Goal: Information Seeking & Learning: Learn about a topic

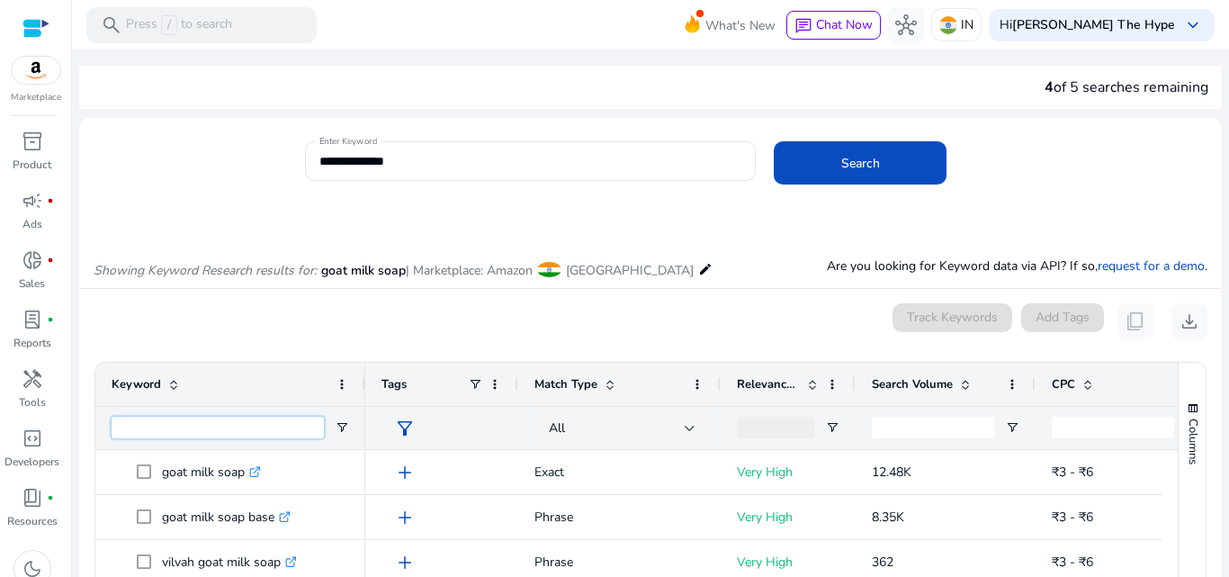
click at [217, 425] on input "Keyword Filter Input" at bounding box center [218, 428] width 212 height 22
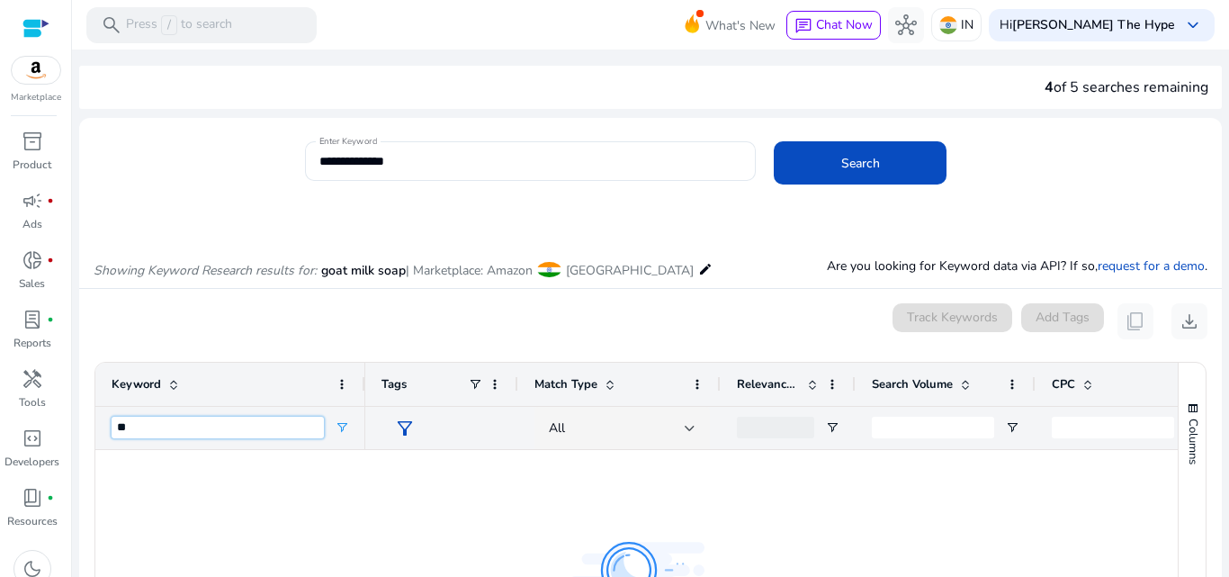
type input "*"
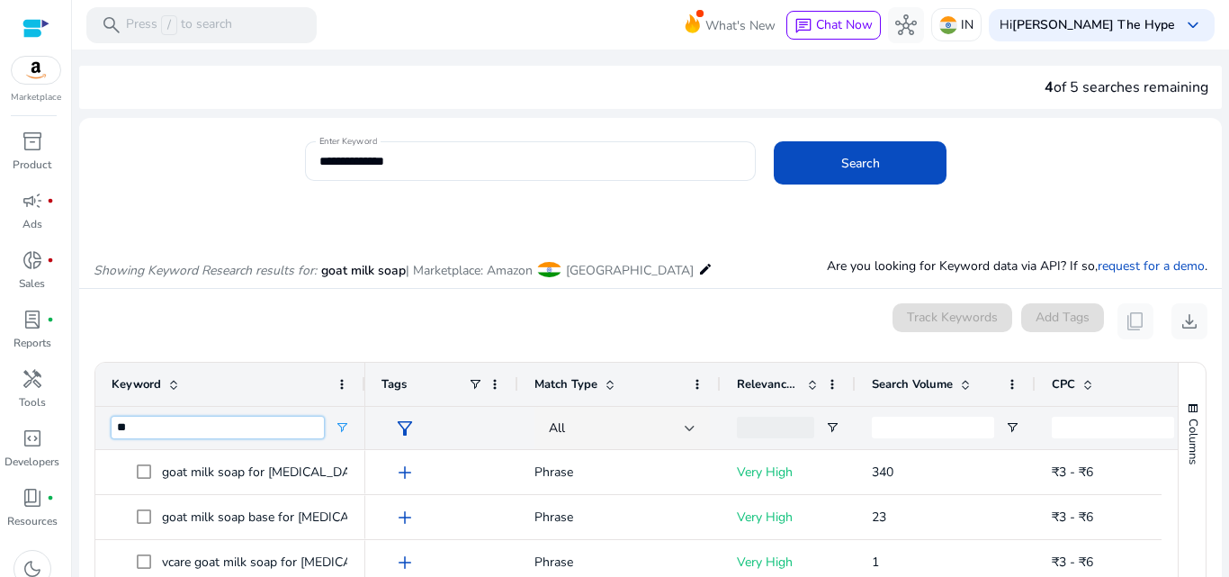
type input "*"
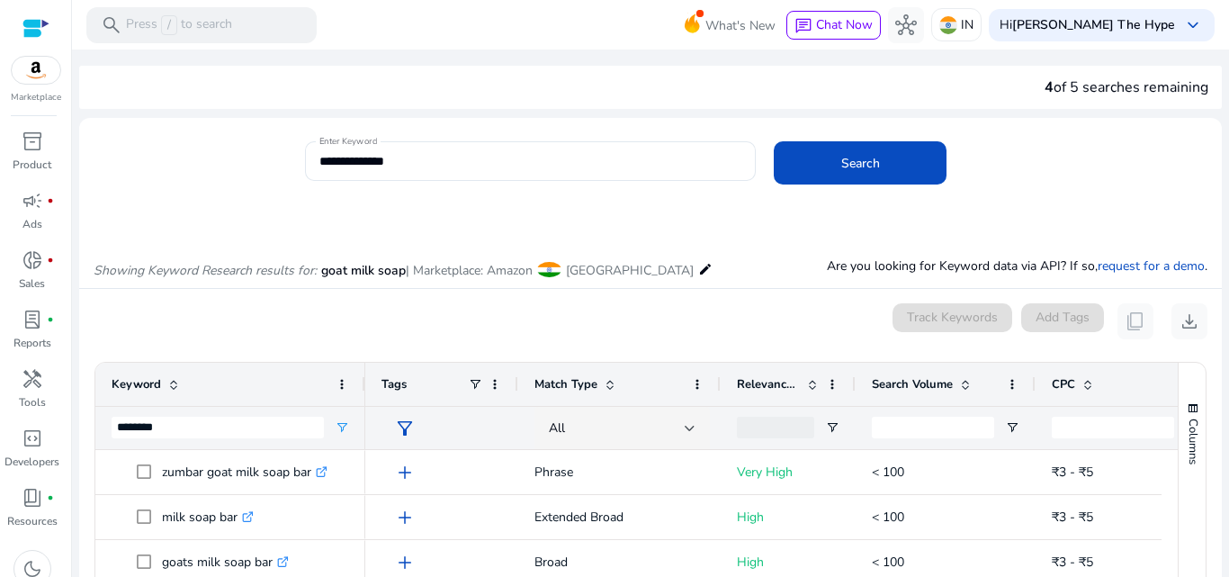
click at [706, 255] on div "Showing Keyword Research results for: goat milk soap | Marketplace: Amazon Indi…" at bounding box center [650, 251] width 1143 height 74
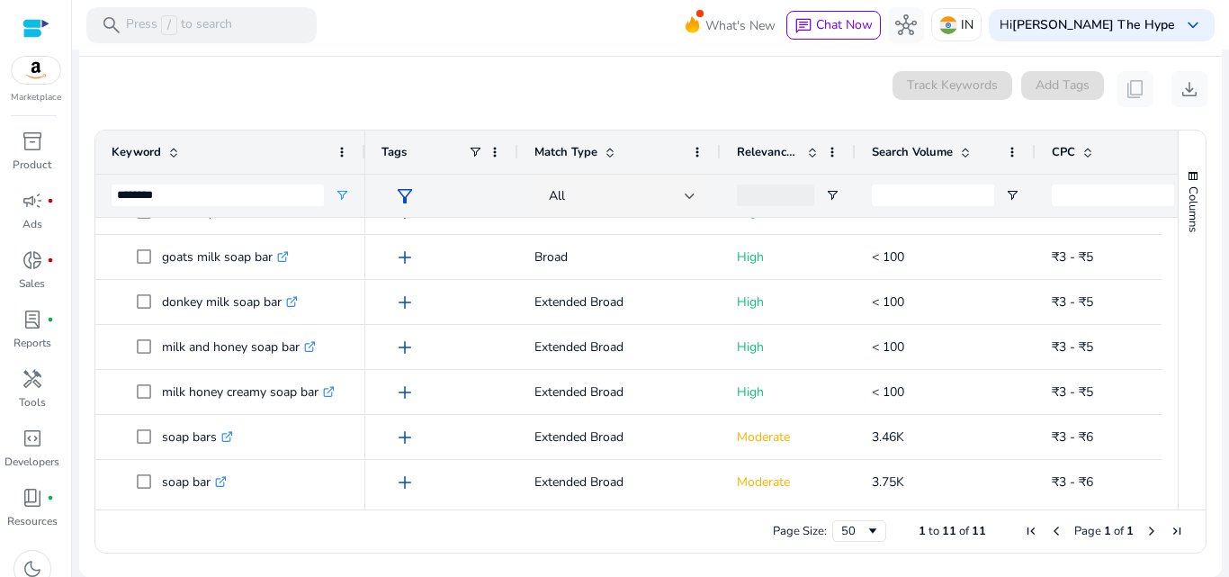
scroll to position [220, 0]
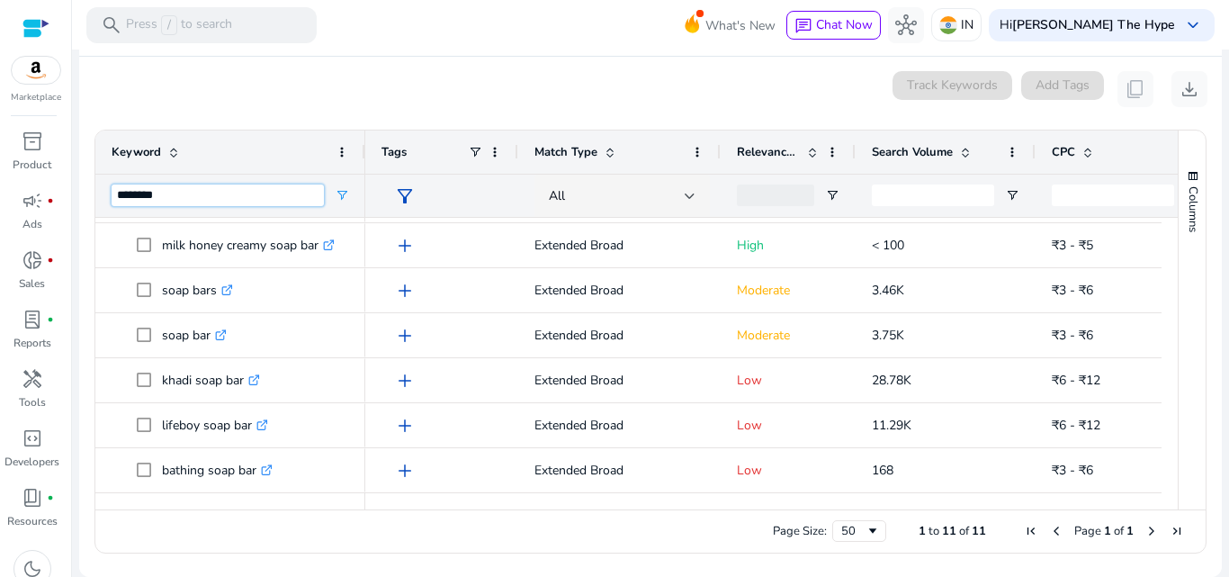
click at [257, 192] on input "********" at bounding box center [218, 195] width 212 height 22
type input "*"
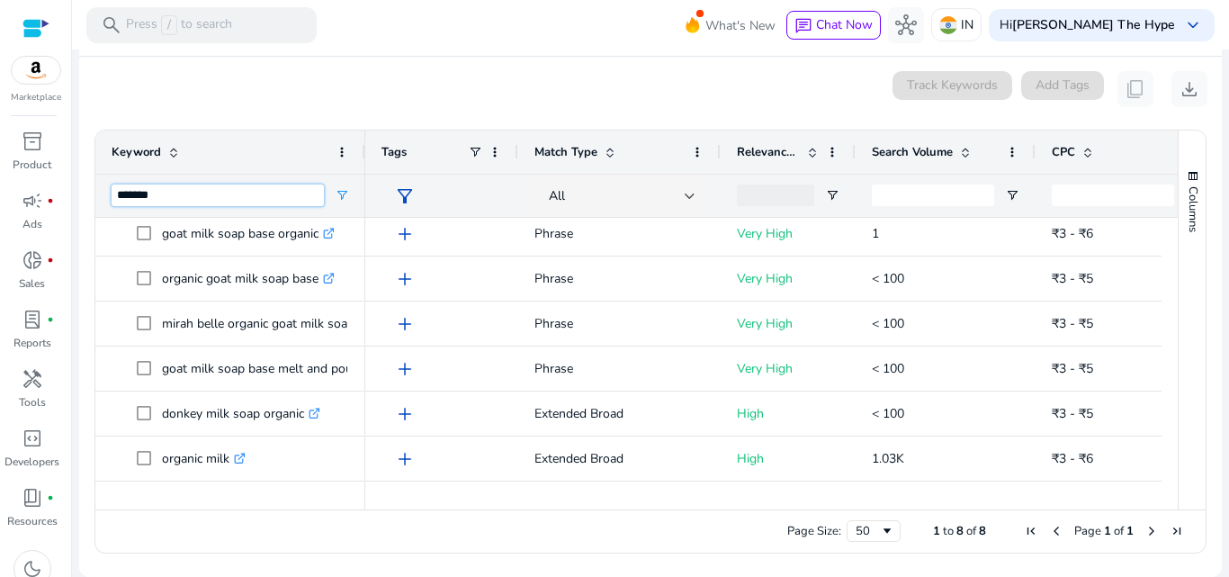
scroll to position [0, 0]
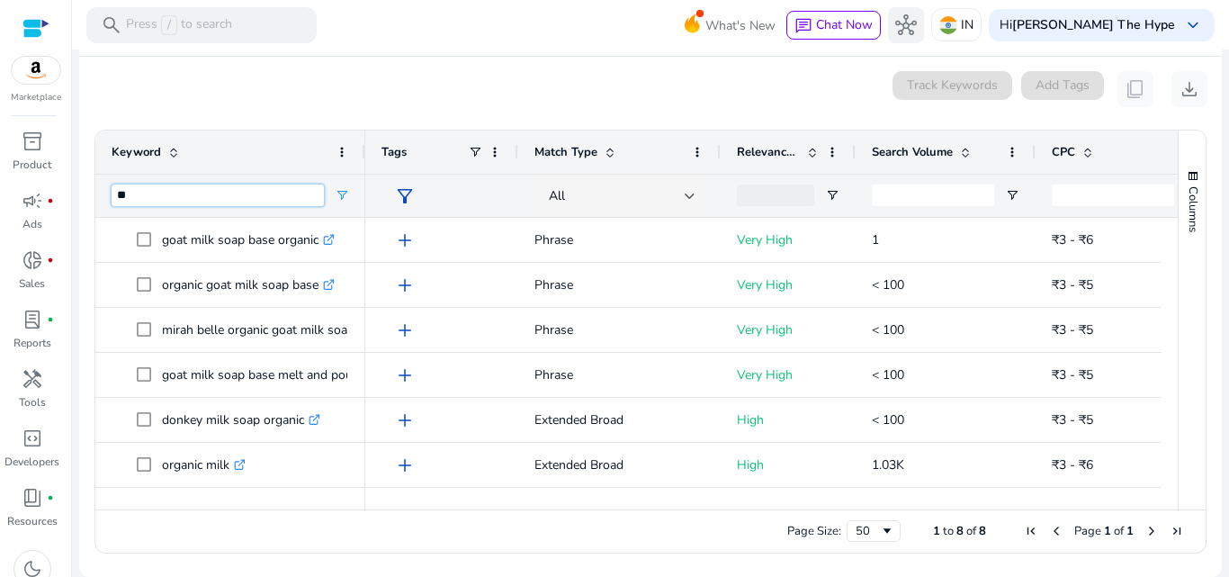
type input "*"
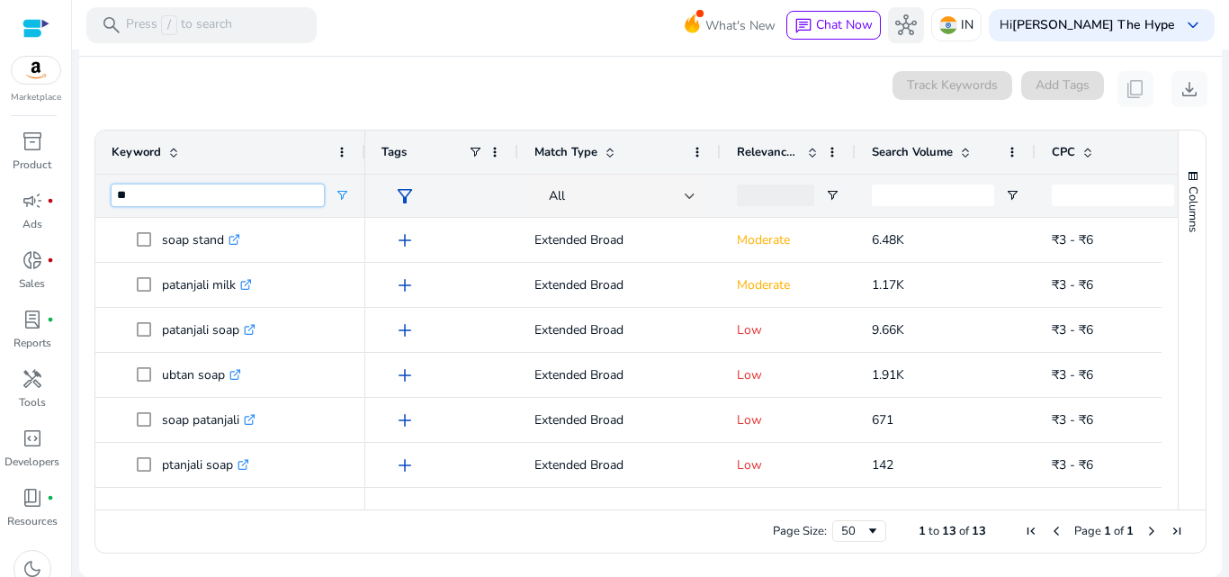
type input "*"
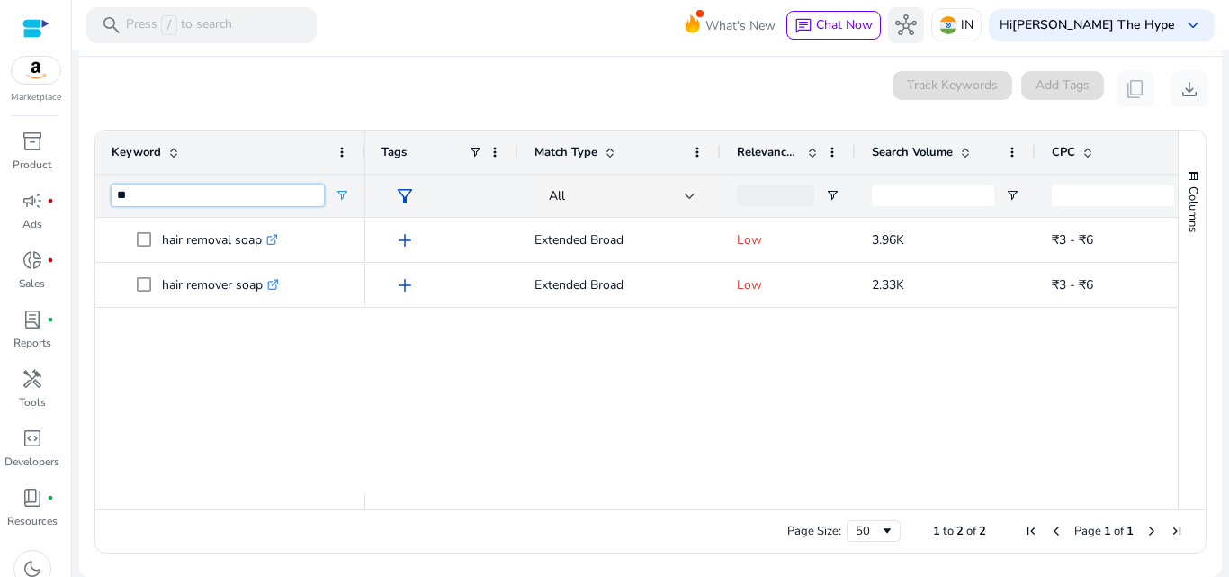
type input "*"
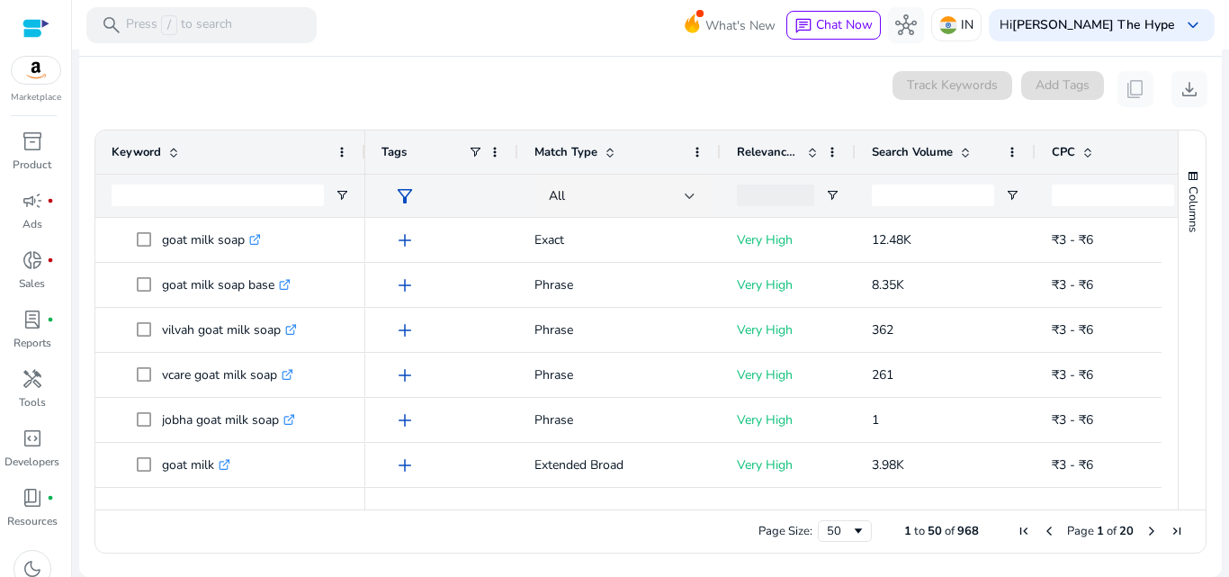
click at [575, 85] on div "0 keyword(s) selected Track Keywords Add Tags content_copy download" at bounding box center [651, 89] width 1114 height 36
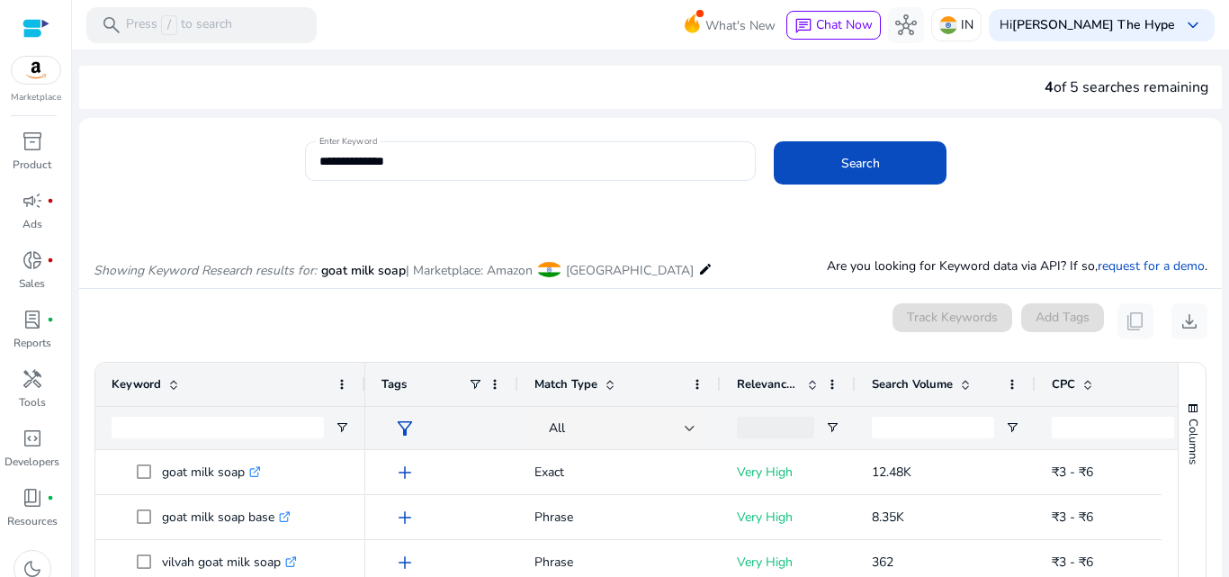
click at [930, 384] on span "Search Volume" at bounding box center [912, 384] width 81 height 16
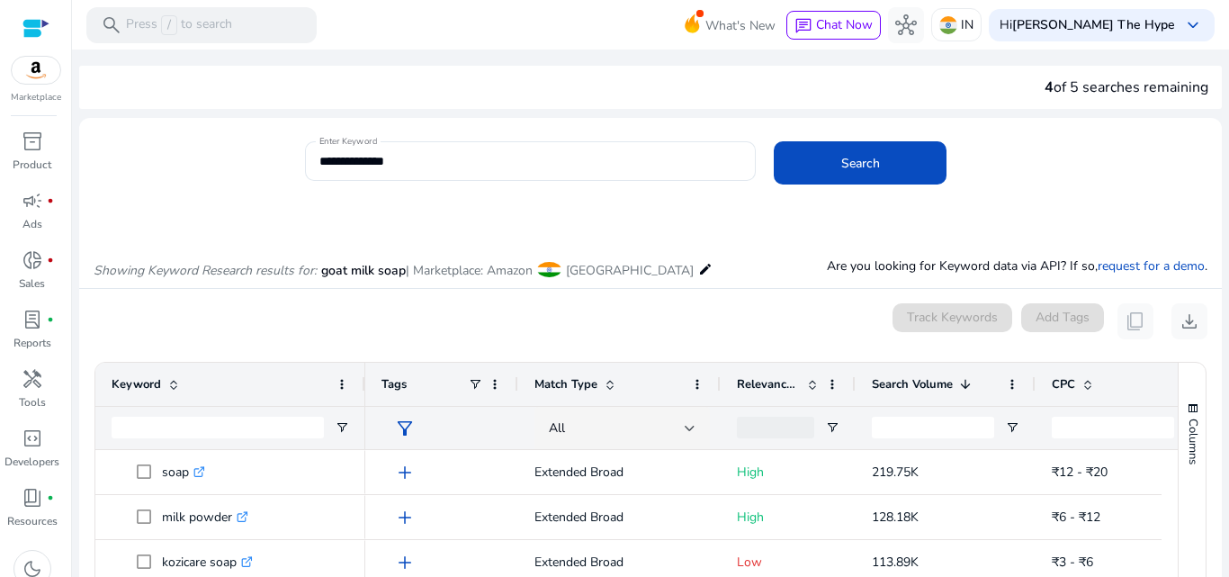
click at [751, 248] on div "Showing Keyword Research results for: goat milk soap | Marketplace: Amazon Indi…" at bounding box center [650, 251] width 1143 height 74
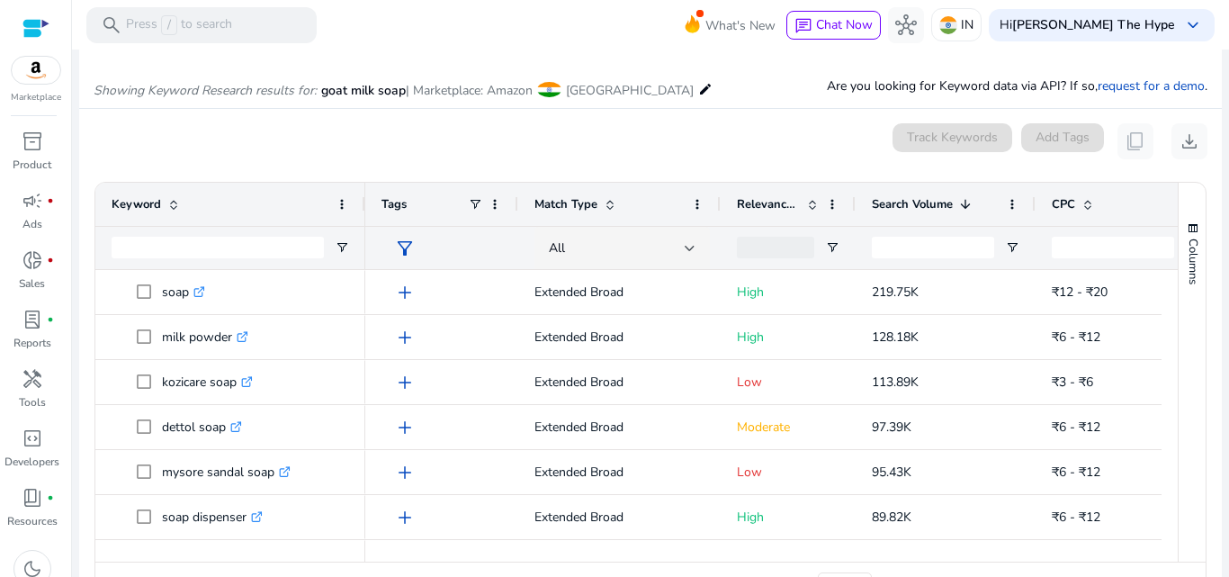
scroll to position [232, 0]
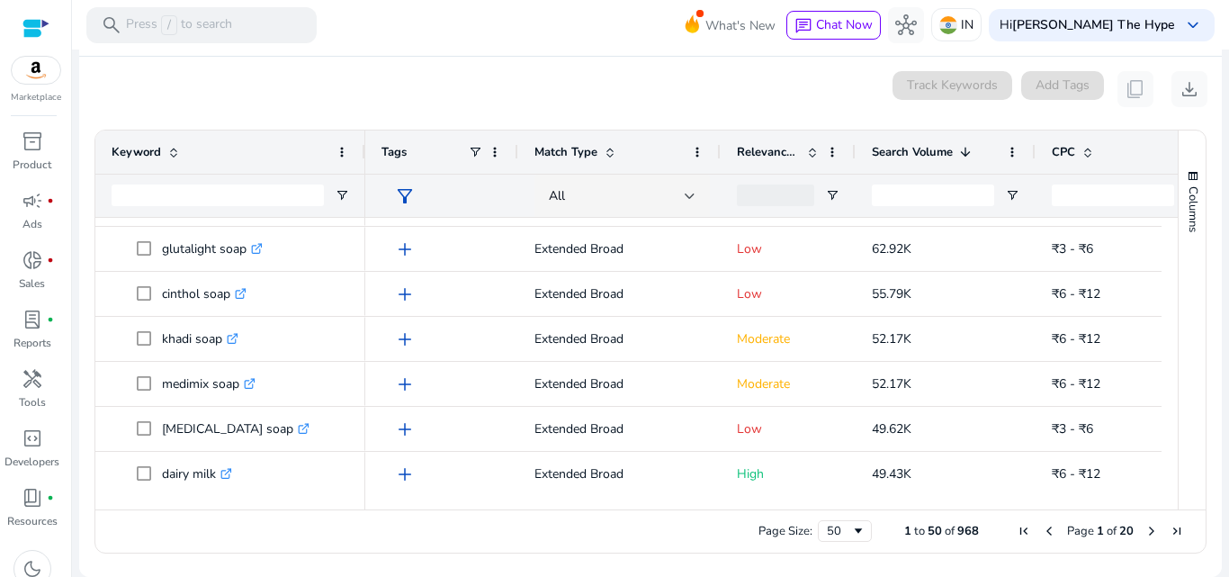
scroll to position [0, 0]
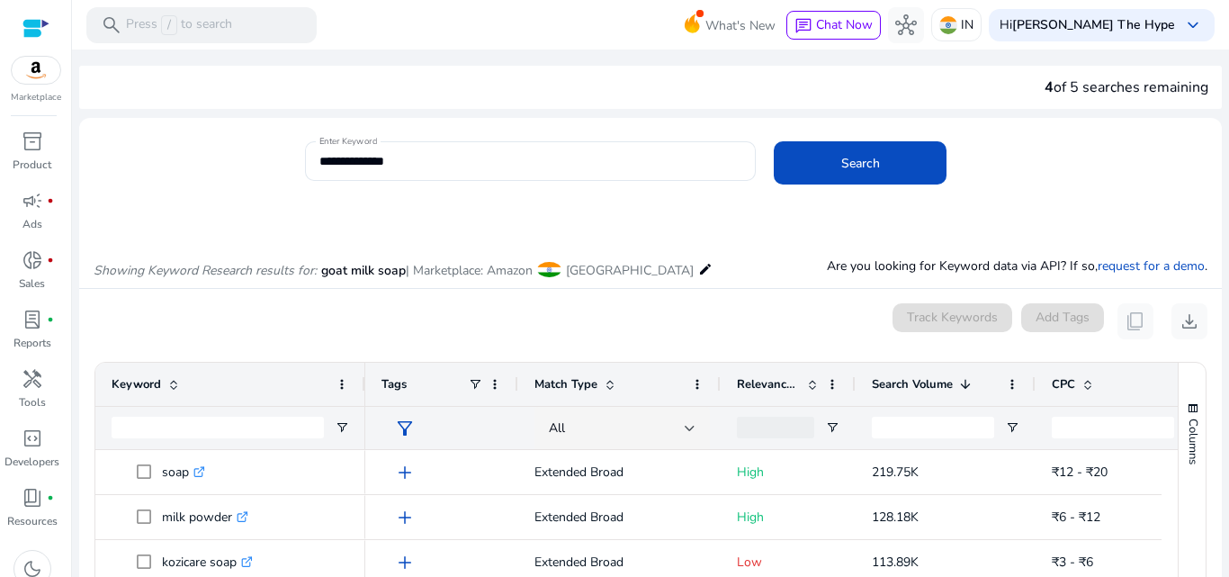
click at [785, 387] on span "Relevance Score" at bounding box center [768, 384] width 63 height 16
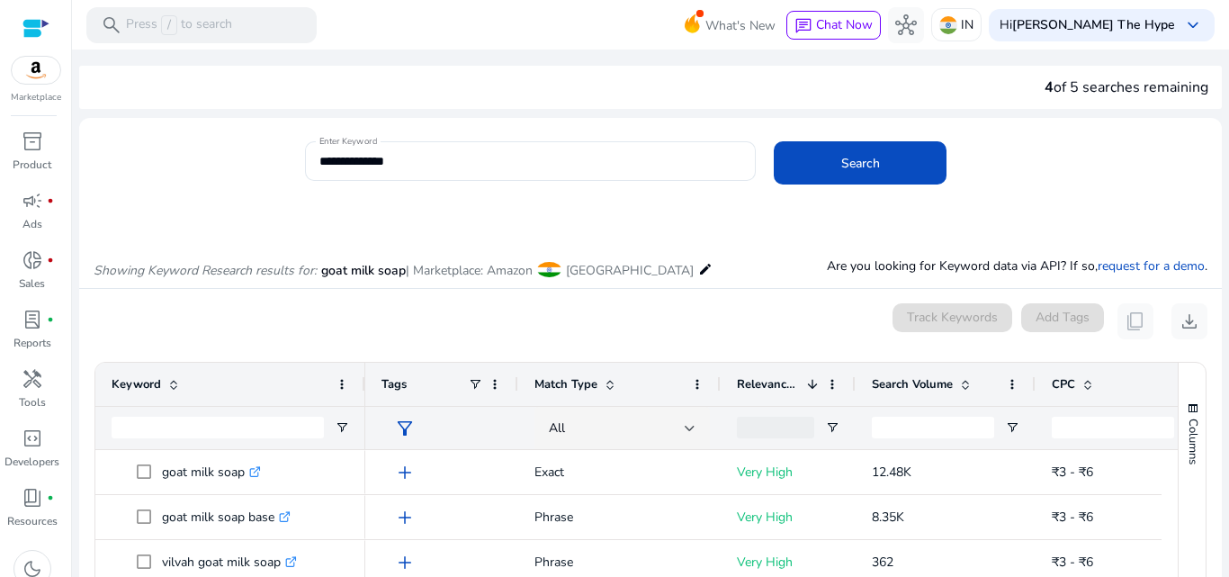
click at [785, 387] on span "Relevance Score" at bounding box center [768, 384] width 63 height 16
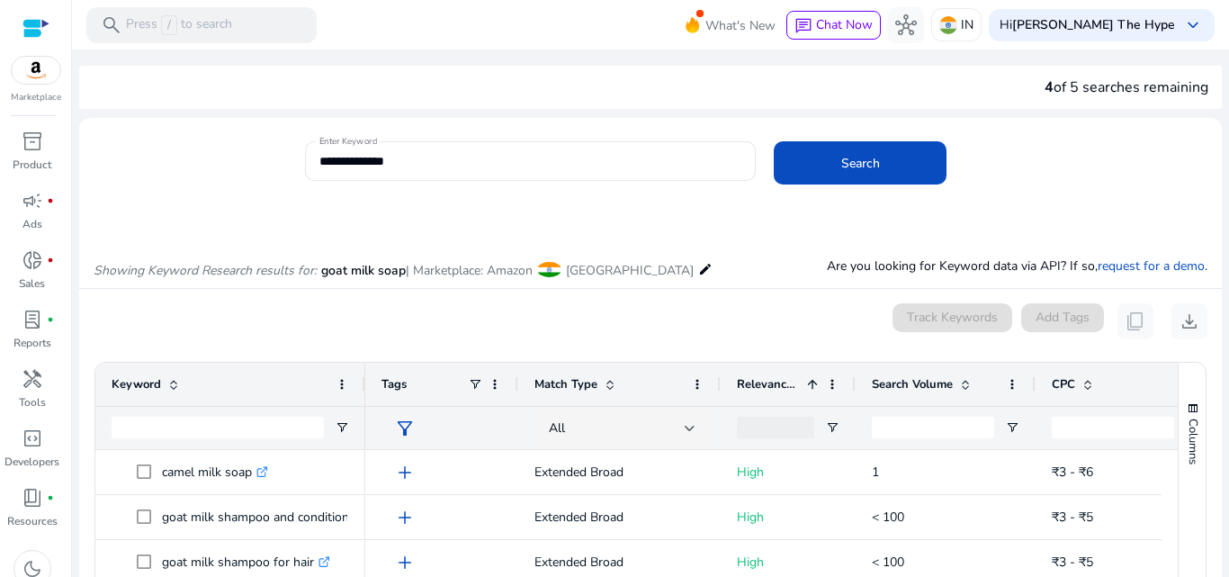
click at [785, 387] on span "Relevance Score" at bounding box center [768, 384] width 63 height 16
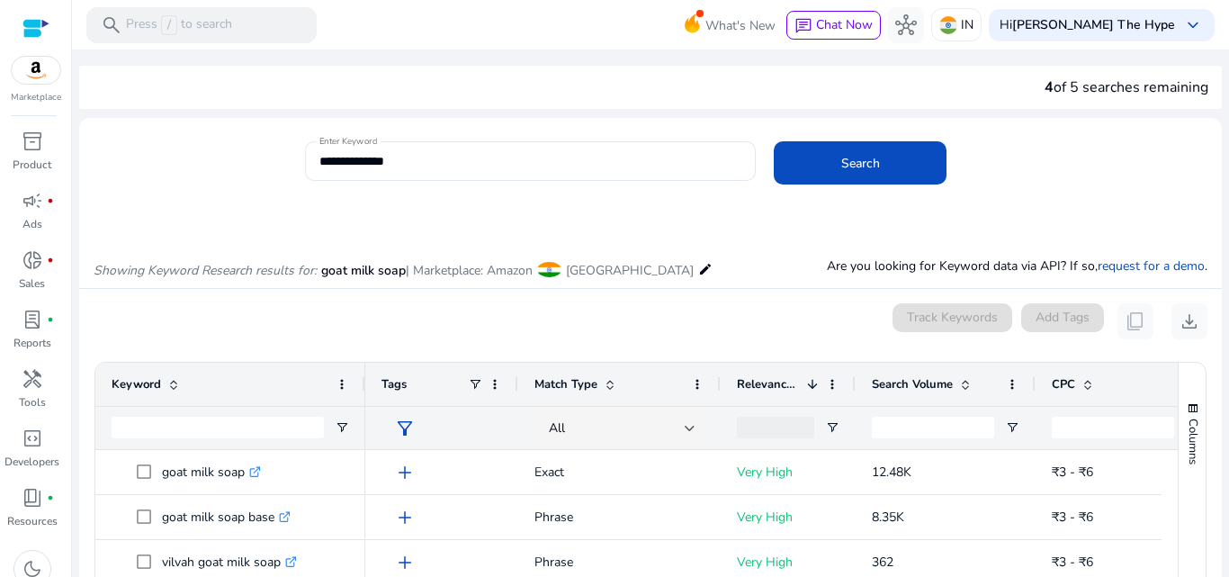
click at [785, 387] on span "Relevance Score" at bounding box center [768, 384] width 63 height 16
click at [772, 286] on div "Showing Keyword Research results for: goat milk soap | Marketplace: Amazon Indi…" at bounding box center [650, 251] width 1143 height 74
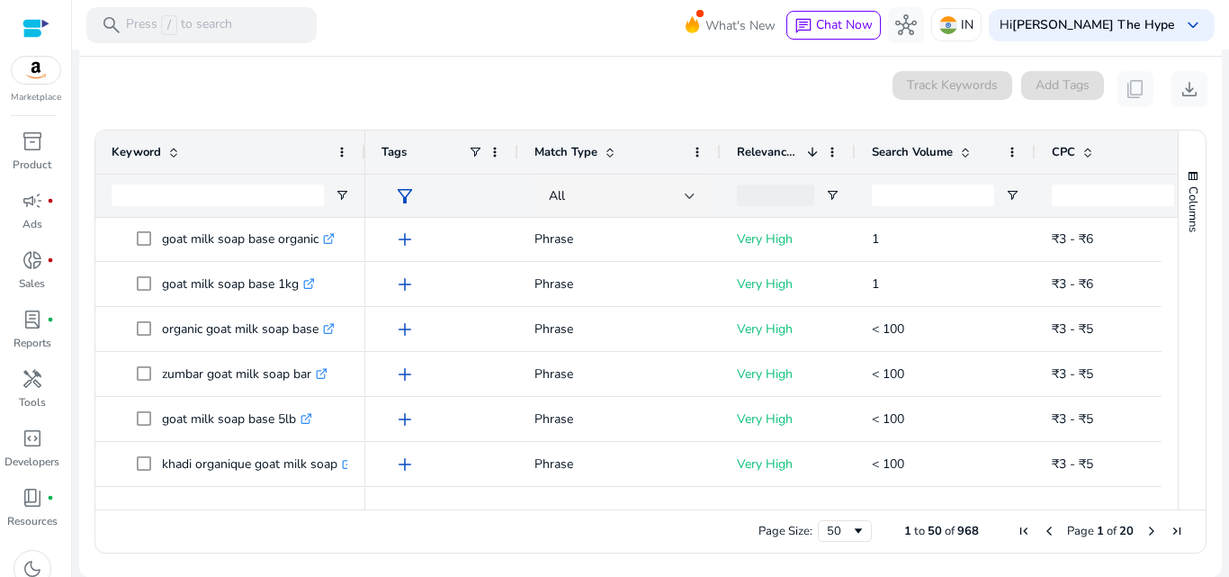
click at [1179, 251] on div "Columns" at bounding box center [1192, 319] width 27 height 379
click at [1179, 252] on div "Columns" at bounding box center [1192, 319] width 27 height 379
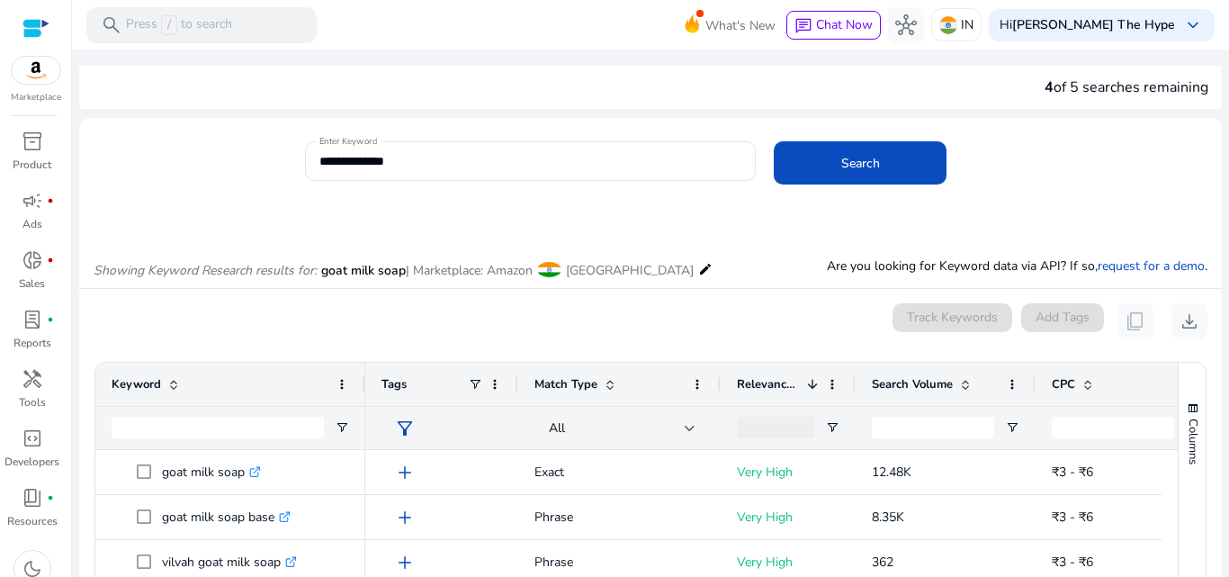
scroll to position [406, 0]
